Goal: Task Accomplishment & Management: Use online tool/utility

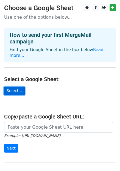
click at [15, 87] on link "Select..." at bounding box center [14, 91] width 21 height 9
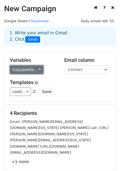
click at [37, 69] on link "Copy/paste..." at bounding box center [27, 70] width 34 height 9
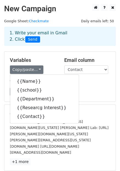
click at [85, 88] on div "Load... No templates saved Save" at bounding box center [60, 92] width 109 height 9
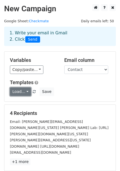
click at [26, 91] on link "Load..." at bounding box center [20, 92] width 21 height 9
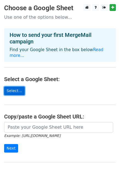
click at [14, 87] on link "Select..." at bounding box center [14, 91] width 21 height 9
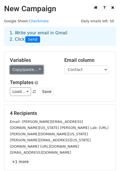
click at [35, 68] on link "Copy/paste..." at bounding box center [27, 70] width 34 height 9
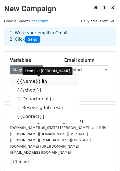
click at [32, 83] on link "{{Name}}" at bounding box center [44, 81] width 69 height 9
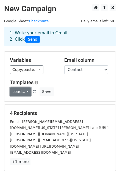
click at [25, 91] on link "Load..." at bounding box center [20, 92] width 21 height 9
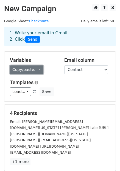
click at [36, 70] on link "Copy/paste..." at bounding box center [27, 70] width 34 height 9
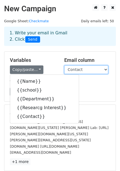
click at [106, 69] on select "Name school Department Researcg Interest Contact" at bounding box center [86, 70] width 44 height 9
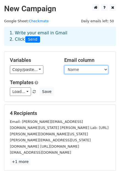
click at [64, 66] on select "Name school Department Researcg Interest Contact" at bounding box center [86, 70] width 44 height 9
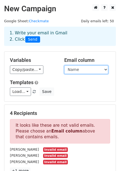
click at [107, 68] on select "Name school Department Researcg Interest Contact" at bounding box center [86, 70] width 44 height 9
select select "Contact"
click at [64, 66] on select "Name school Department Researcg Interest Contact" at bounding box center [86, 70] width 44 height 9
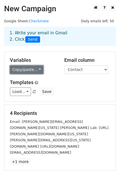
click at [27, 72] on link "Copy/paste..." at bounding box center [27, 70] width 34 height 9
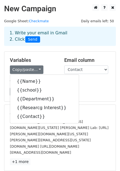
click at [94, 92] on div "Load... No templates saved Save" at bounding box center [60, 92] width 109 height 9
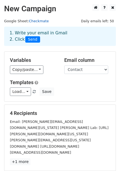
click at [37, 21] on link "Checkmate" at bounding box center [39, 21] width 20 height 4
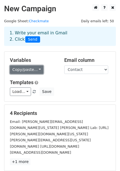
click at [36, 68] on link "Copy/paste..." at bounding box center [27, 70] width 34 height 9
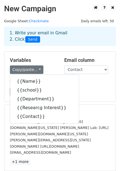
click at [91, 96] on div "Variables Copy/paste... {{Name}} {{school}} {{Department}} {{Researcg Interest}…" at bounding box center [60, 77] width 112 height 50
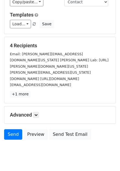
scroll to position [71, 0]
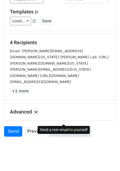
click at [72, 126] on link "Send Test Email" at bounding box center [70, 131] width 42 height 10
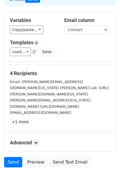
scroll to position [40, 0]
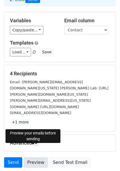
click at [32, 158] on link "Preview" at bounding box center [36, 163] width 24 height 10
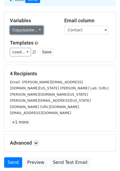
click at [35, 30] on link "Copy/paste..." at bounding box center [27, 30] width 34 height 9
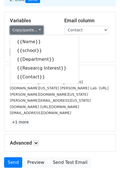
click at [35, 30] on link "Copy/paste..." at bounding box center [27, 30] width 34 height 9
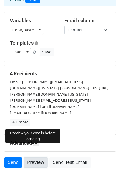
click at [33, 158] on link "Preview" at bounding box center [36, 163] width 24 height 10
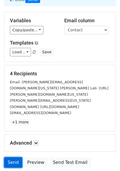
click at [12, 158] on link "Send" at bounding box center [13, 163] width 18 height 10
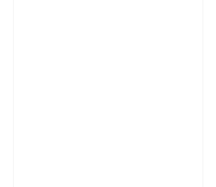
scroll to position [1556, 0]
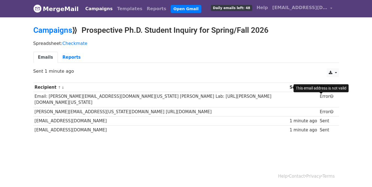
click at [330, 97] on span at bounding box center [332, 96] width 4 height 4
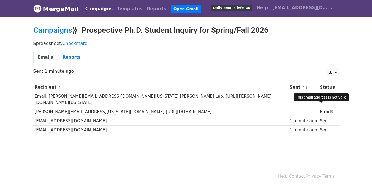
click at [330, 110] on span at bounding box center [332, 112] width 4 height 4
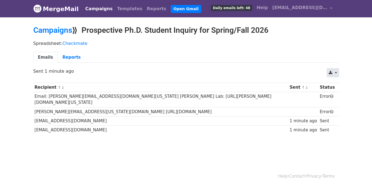
click at [336, 72] on link at bounding box center [333, 72] width 12 height 9
click at [59, 97] on td "Email: [PERSON_NAME][EMAIL_ADDRESS][DOMAIN_NAME][US_STATE] [PERSON_NAME] Lab: […" at bounding box center [160, 99] width 255 height 15
